Goal: Communication & Community: Answer question/provide support

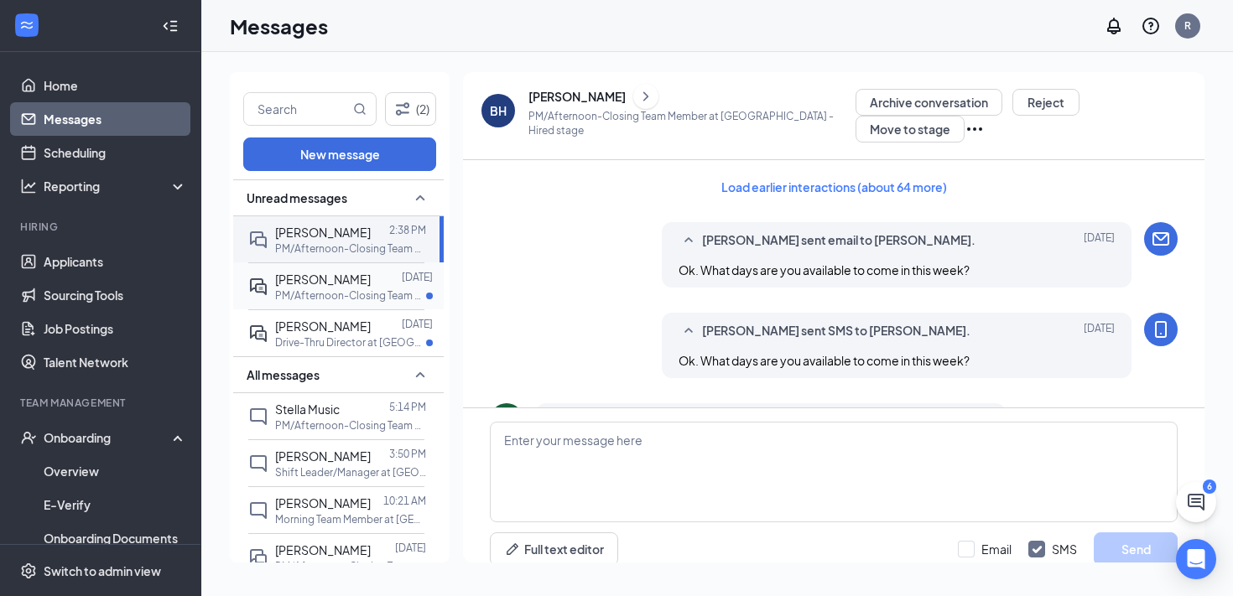
scroll to position [878, 0]
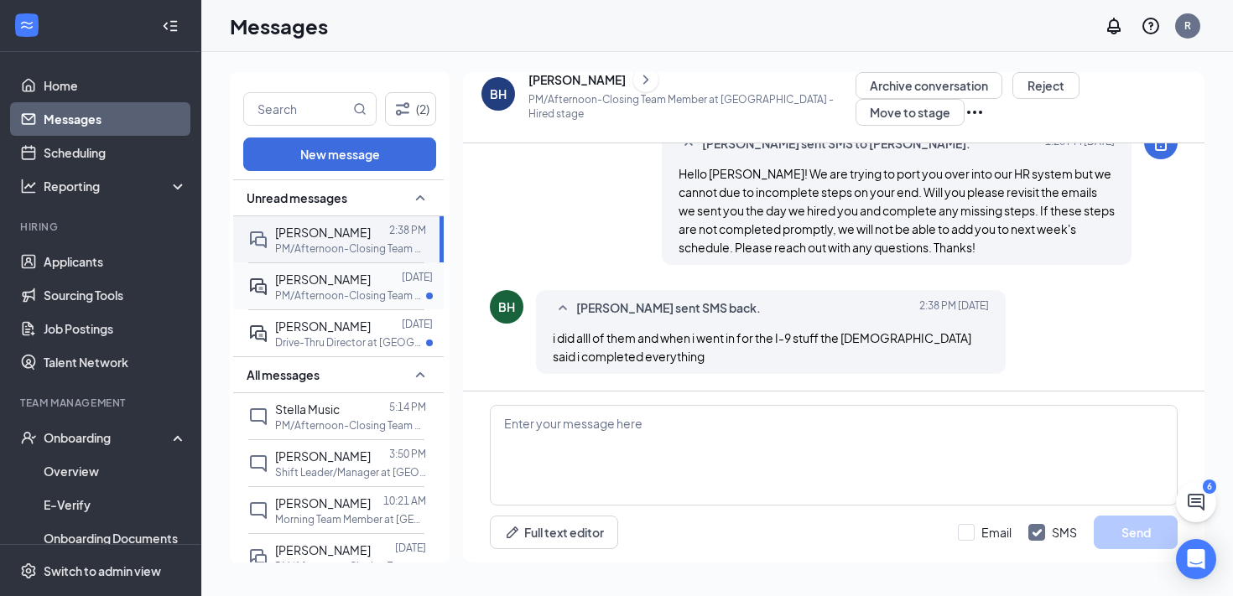
click at [335, 298] on p "PM/Afternoon-Closing Team Member at [GEOGRAPHIC_DATA]" at bounding box center [350, 296] width 151 height 14
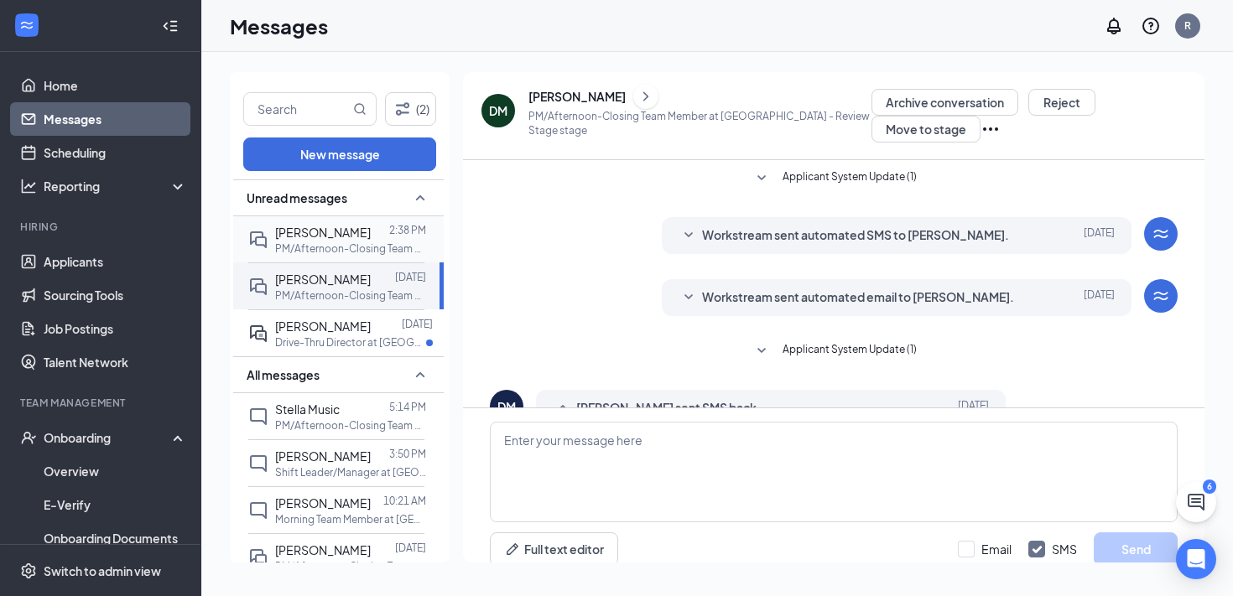
scroll to position [17, 0]
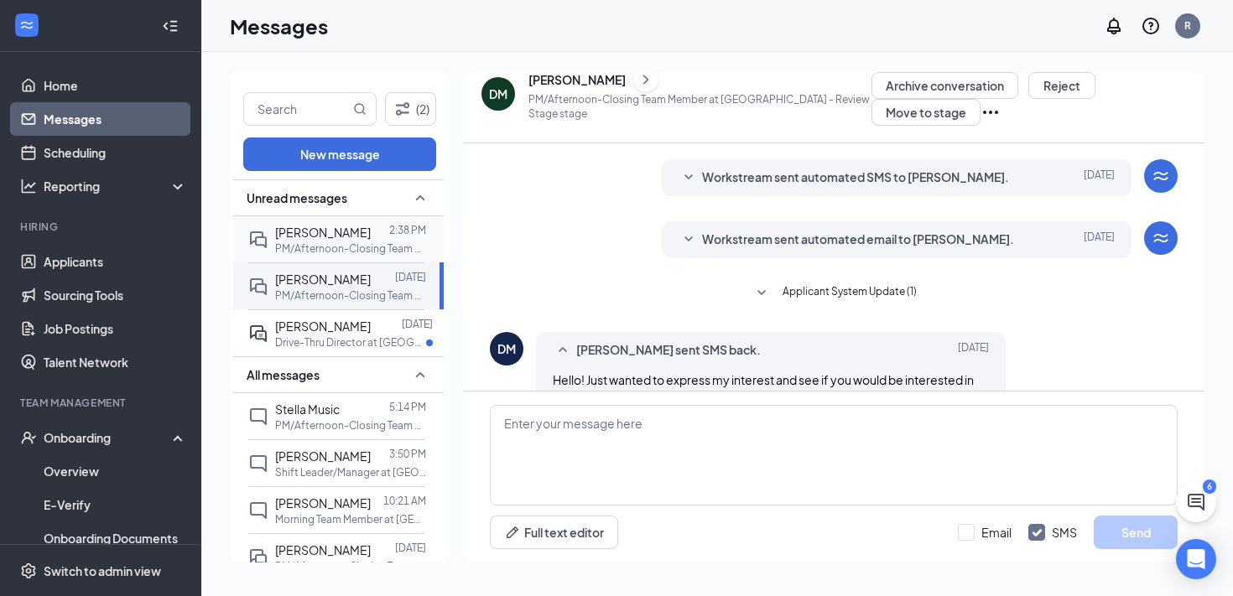
click at [338, 243] on p "PM/Afternoon-Closing Team Member at [GEOGRAPHIC_DATA]" at bounding box center [350, 249] width 151 height 14
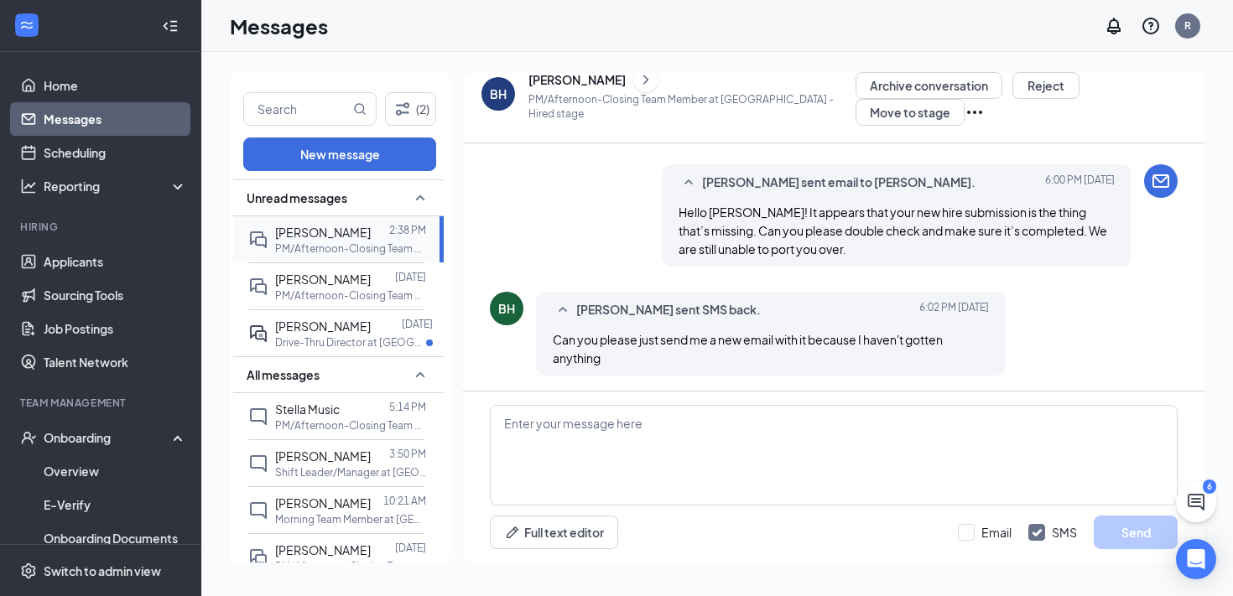
scroll to position [970, 0]
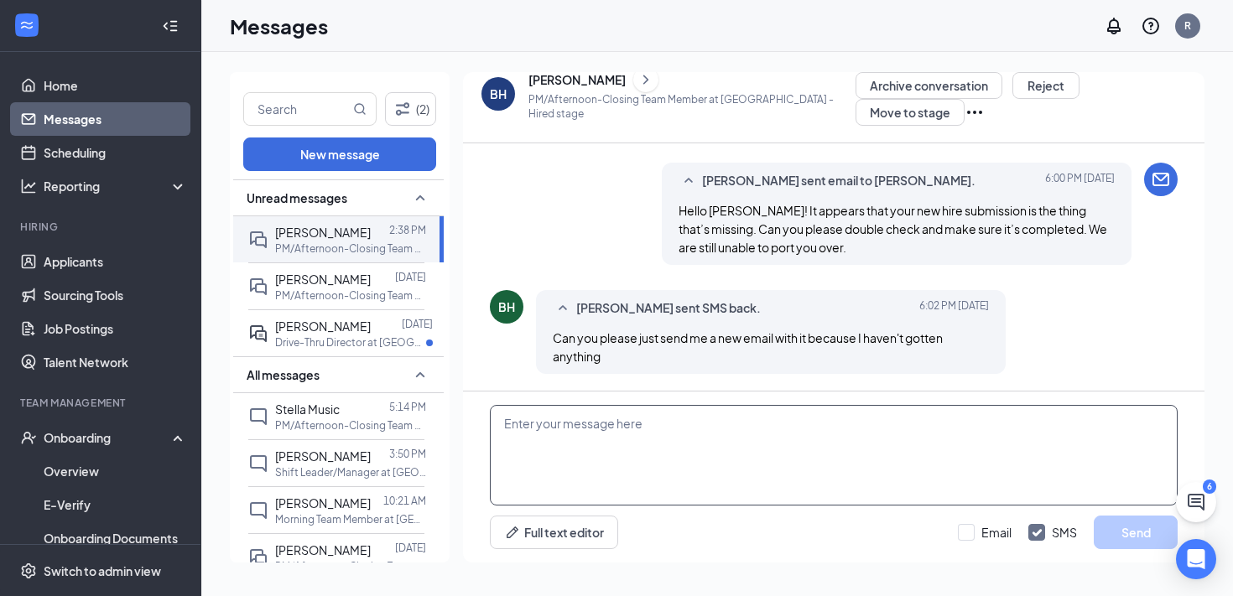
click at [782, 446] on textarea at bounding box center [834, 455] width 688 height 101
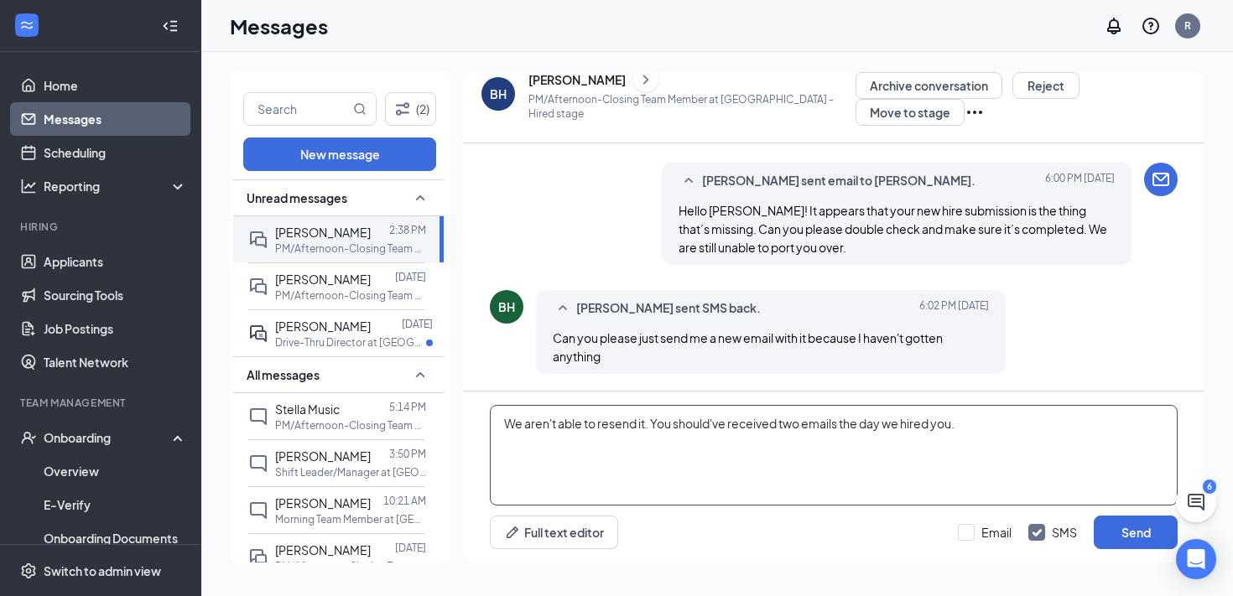
click at [970, 422] on textarea "We aren't able to resend it. You should've received two emails the day we hired…" at bounding box center [834, 455] width 688 height 101
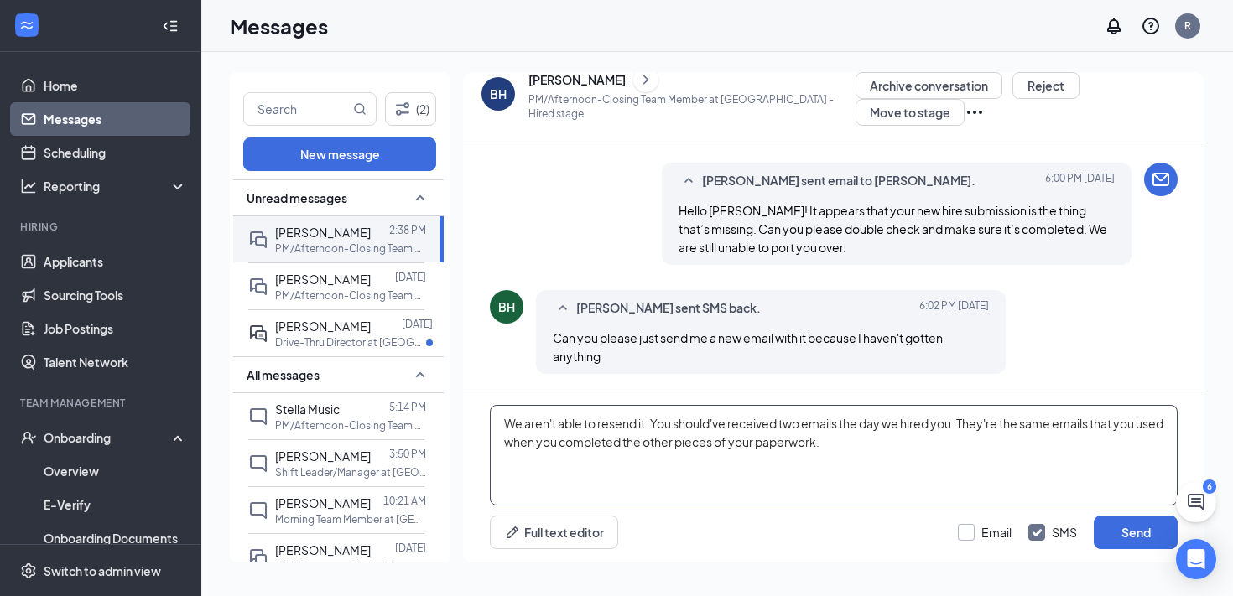
type textarea "We aren't able to resend it. You should've received two emails the day we hired…"
click at [960, 532] on input "Email" at bounding box center [985, 532] width 54 height 17
checkbox input "true"
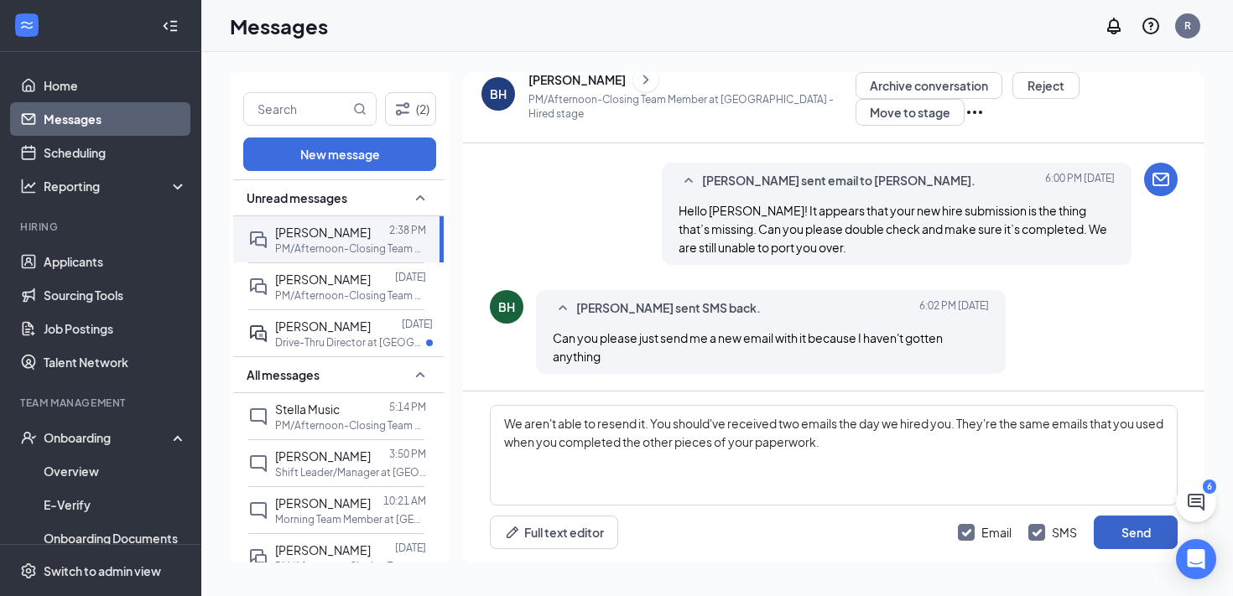
click at [1115, 539] on button "Send" at bounding box center [1136, 533] width 84 height 34
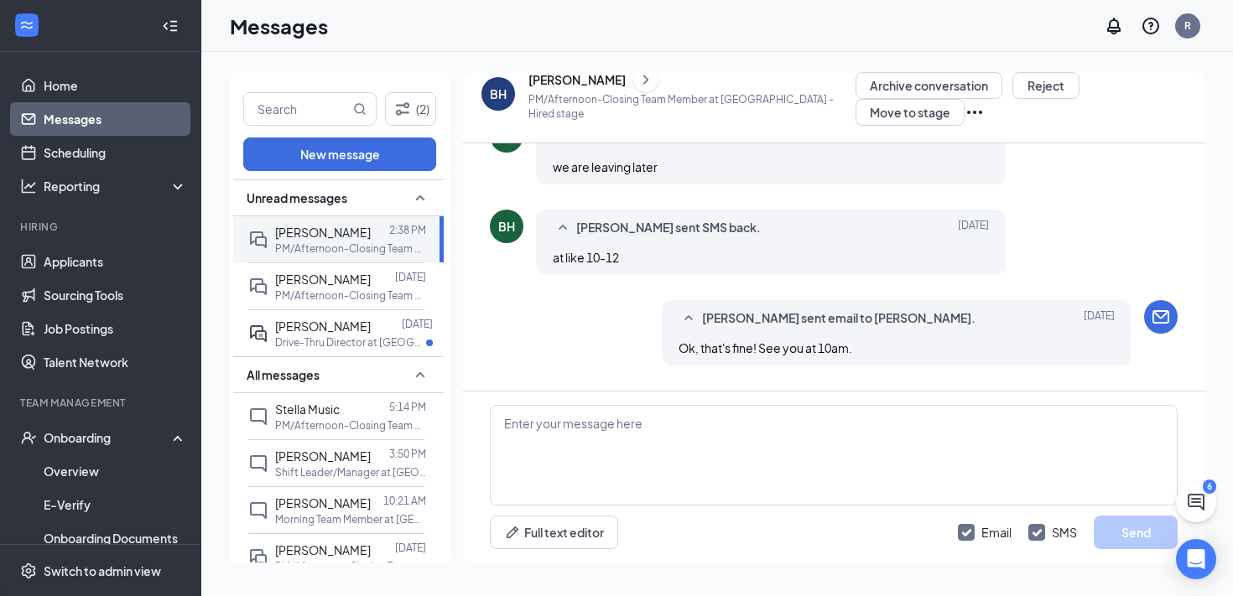
scroll to position [0, 0]
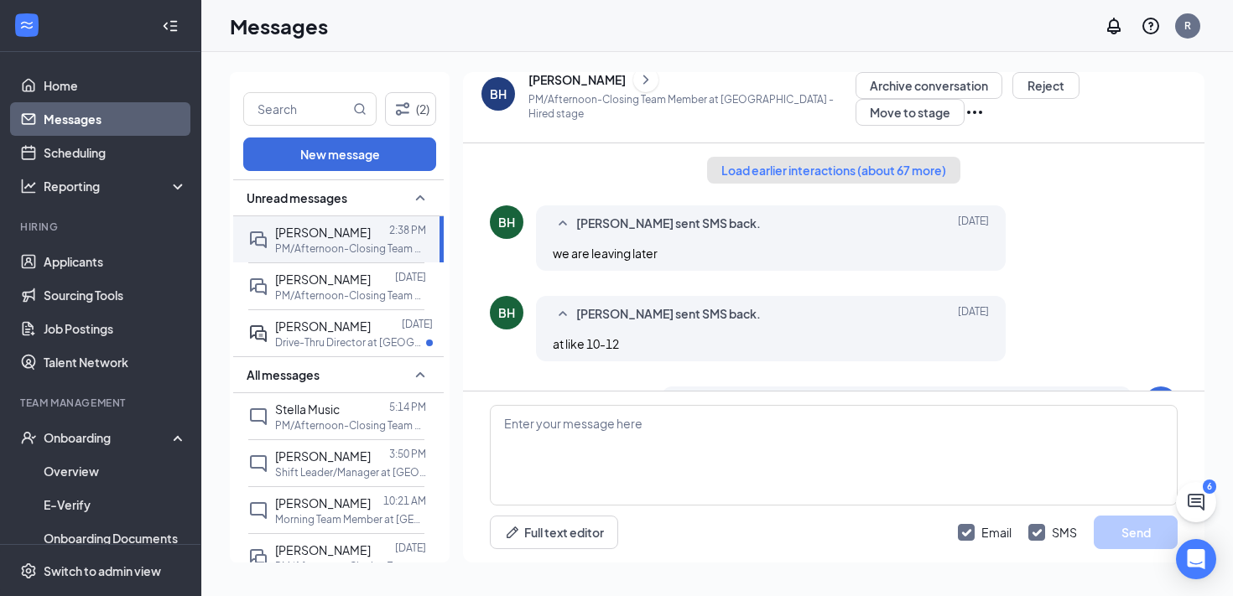
click at [753, 174] on button "Load earlier interactions (about 67 more)" at bounding box center [833, 170] width 253 height 27
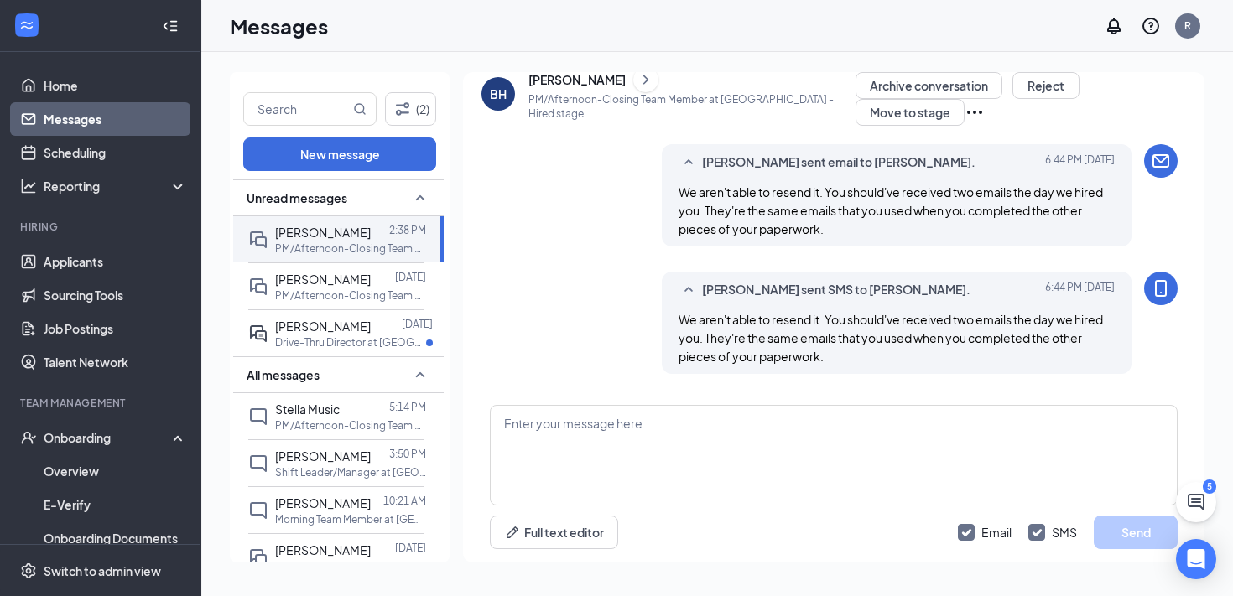
scroll to position [6285, 0]
